Goal: Task Accomplishment & Management: Complete application form

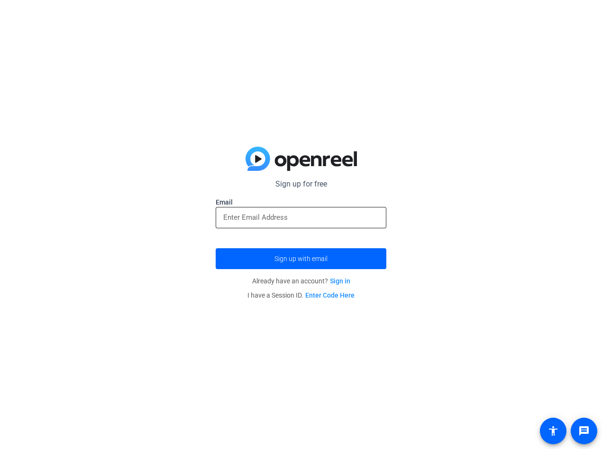
click at [265, 220] on input "email" at bounding box center [301, 216] width 156 height 11
type input "[EMAIL_ADDRESS][DOMAIN_NAME]"
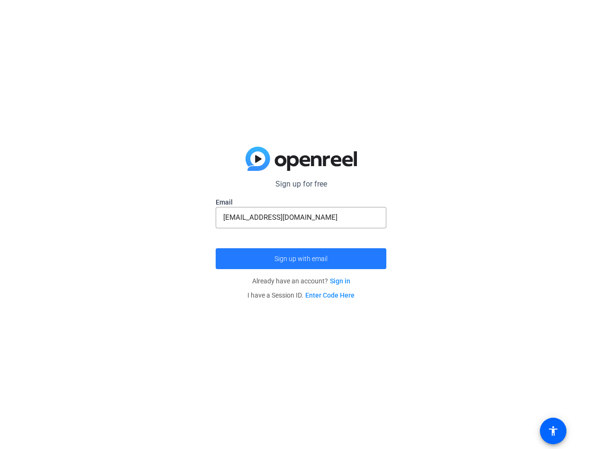
click at [264, 257] on span "submit" at bounding box center [301, 258] width 171 height 23
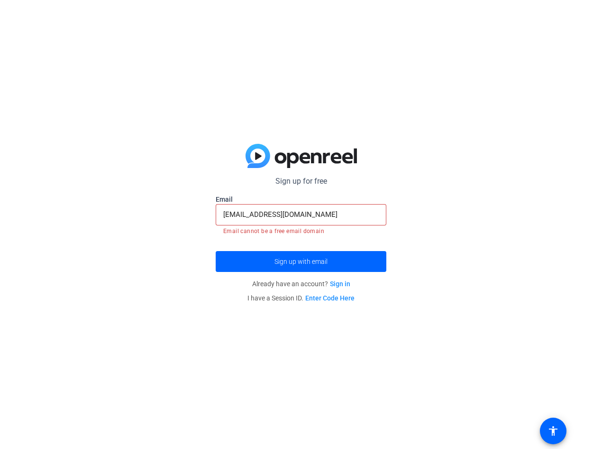
click at [179, 285] on div "Sign up for free [EMAIL_ADDRESS][DOMAIN_NAME] Email [EMAIL_ADDRESS][DOMAIN_NAME…" at bounding box center [301, 224] width 602 height 449
click at [420, 218] on div "Sign up for free [EMAIL_ADDRESS][DOMAIN_NAME] Email [EMAIL_ADDRESS][DOMAIN_NAME…" at bounding box center [301, 224] width 602 height 449
click at [249, 213] on input "[EMAIL_ADDRESS][DOMAIN_NAME]" at bounding box center [301, 214] width 156 height 11
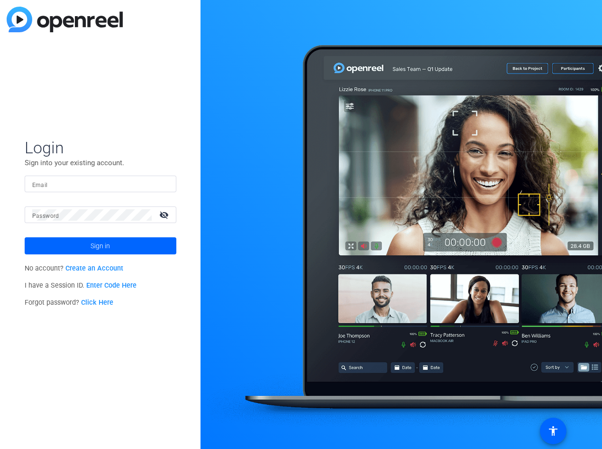
click at [101, 269] on link "Create an Account" at bounding box center [94, 268] width 58 height 8
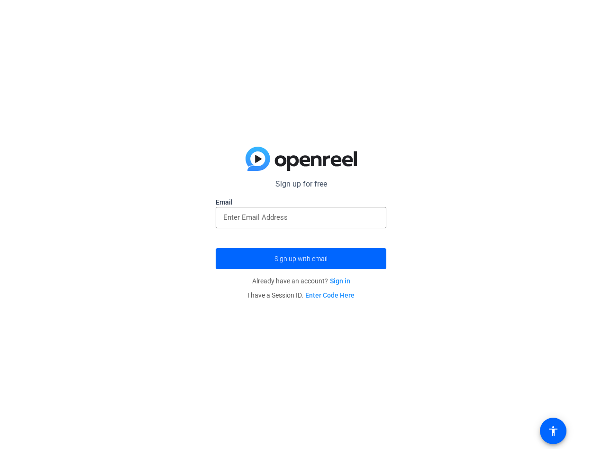
drag, startPoint x: 101, startPoint y: 269, endPoint x: 186, endPoint y: 281, distance: 86.2
click at [186, 281] on div "Sign up for free Email Sign up with email Already have an account? Sign in I ha…" at bounding box center [301, 224] width 602 height 449
